Goal: Task Accomplishment & Management: Manage account settings

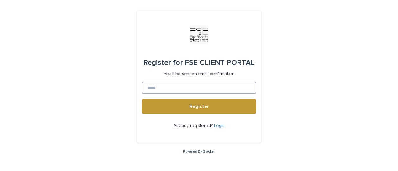
click at [186, 92] on input at bounding box center [199, 88] width 115 height 12
type input "**********"
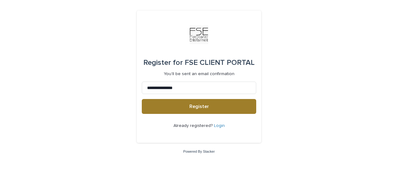
click at [193, 108] on span "Register" at bounding box center [199, 106] width 20 height 5
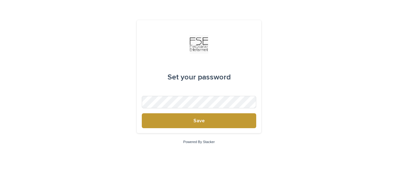
drag, startPoint x: 155, startPoint y: 95, endPoint x: 300, endPoint y: 66, distance: 148.2
click at [300, 66] on div "Set your password Save Powered By Stacker" at bounding box center [199, 85] width 398 height 171
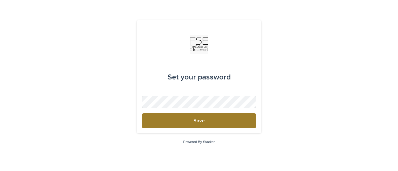
click at [193, 119] on button "Save" at bounding box center [199, 121] width 115 height 15
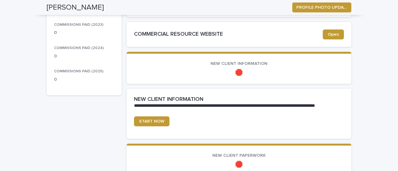
scroll to position [156, 0]
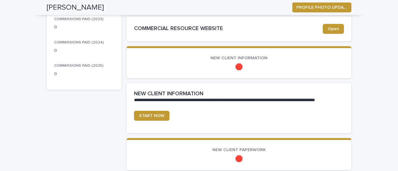
click at [236, 67] on p "🛑" at bounding box center [239, 66] width 210 height 7
click at [236, 66] on p "🛑" at bounding box center [239, 66] width 210 height 7
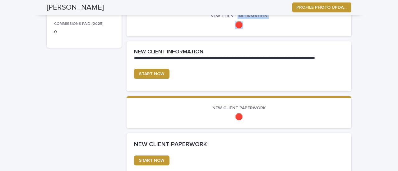
scroll to position [187, 0]
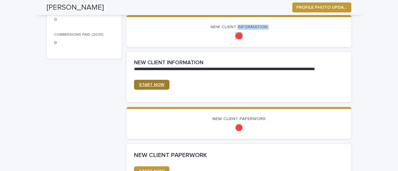
click at [151, 83] on span "START NOW" at bounding box center [152, 85] width 26 height 4
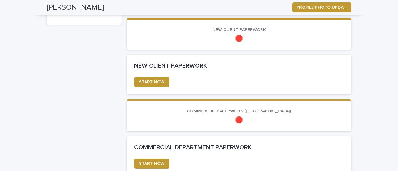
scroll to position [221, 0]
click at [147, 82] on span "START NOW" at bounding box center [152, 82] width 26 height 4
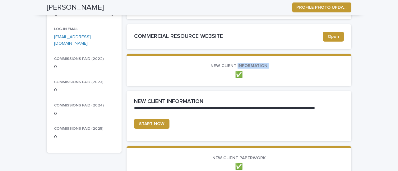
scroll to position [124, 0]
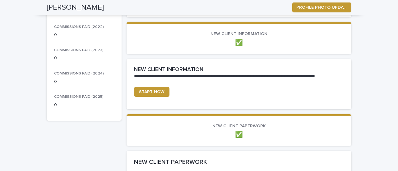
click at [251, 69] on div "**********" at bounding box center [238, 73] width 208 height 13
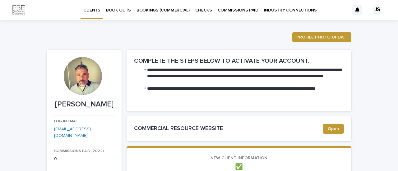
click at [123, 10] on p "BOOK OUTS" at bounding box center [118, 6] width 25 height 13
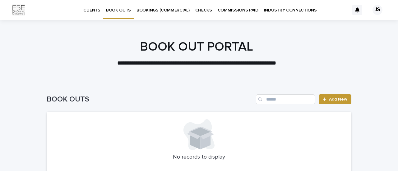
click at [173, 7] on p "BOOKINGS (COMMERCIAL)" at bounding box center [163, 6] width 53 height 13
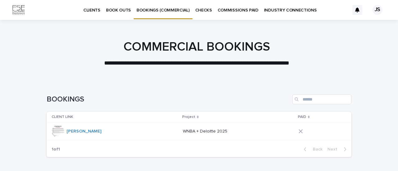
click at [202, 10] on p "CHECKS" at bounding box center [203, 6] width 17 height 13
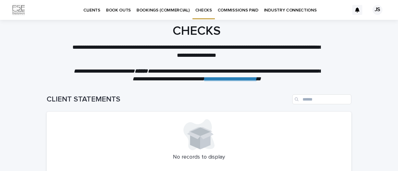
click at [240, 12] on p "COMMISSIONS PAID" at bounding box center [238, 6] width 41 height 13
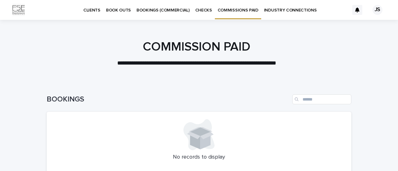
click at [284, 11] on p "INDUSTRY CONNECTIONS" at bounding box center [290, 6] width 53 height 13
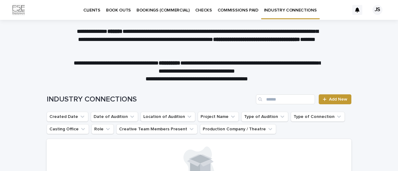
click at [99, 12] on p "CLIENTS" at bounding box center [91, 6] width 17 height 13
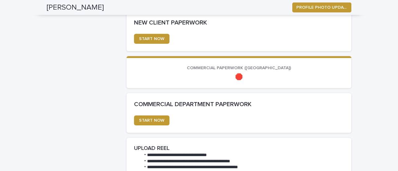
scroll to position [311, 0]
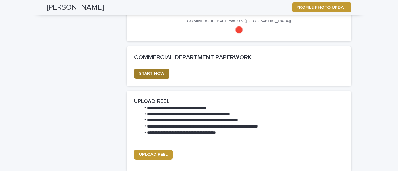
click at [151, 73] on span "START NOW" at bounding box center [152, 74] width 26 height 4
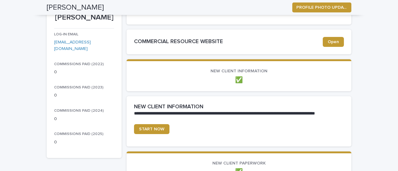
scroll to position [0, 0]
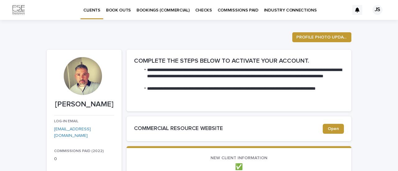
click at [374, 10] on div "JS" at bounding box center [378, 10] width 10 height 10
click at [352, 21] on p "Log Out" at bounding box center [371, 26] width 39 height 11
